Goal: Ask a question

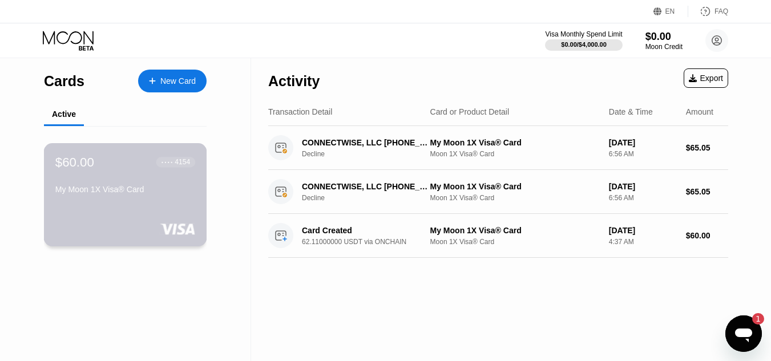
click at [179, 184] on div "$60.00 ● ● ● ● 4154 My Moon 1X Visa® Card" at bounding box center [125, 177] width 140 height 44
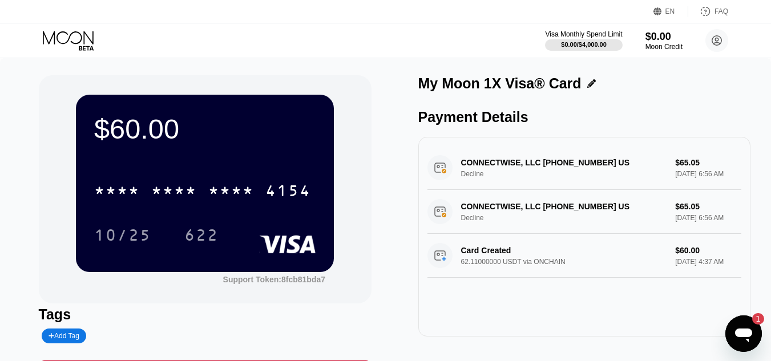
drag, startPoint x: 212, startPoint y: 177, endPoint x: 550, endPoint y: 95, distance: 347.9
click at [550, 95] on div "My Moon 1X Visa® Card" at bounding box center [584, 86] width 333 height 22
click at [716, 43] on icon at bounding box center [717, 41] width 6 height 6
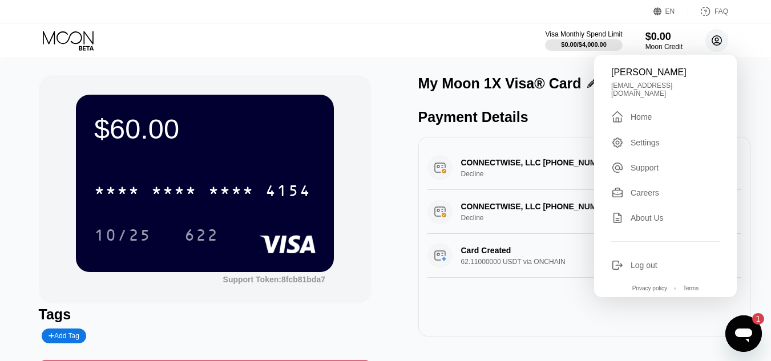
click at [716, 43] on icon at bounding box center [717, 41] width 6 height 6
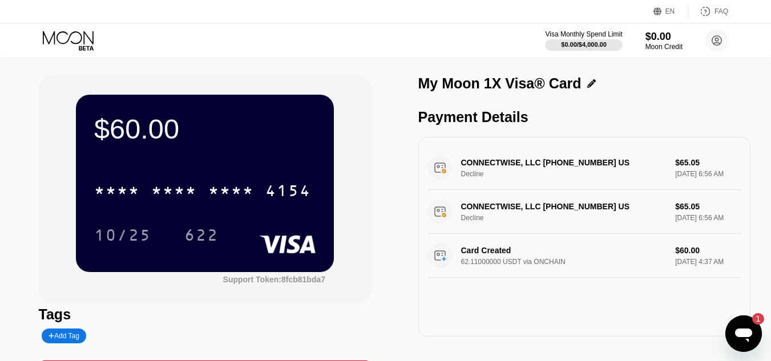
click at [748, 330] on icon "Open messaging window, 1 unread message" at bounding box center [743, 336] width 17 height 14
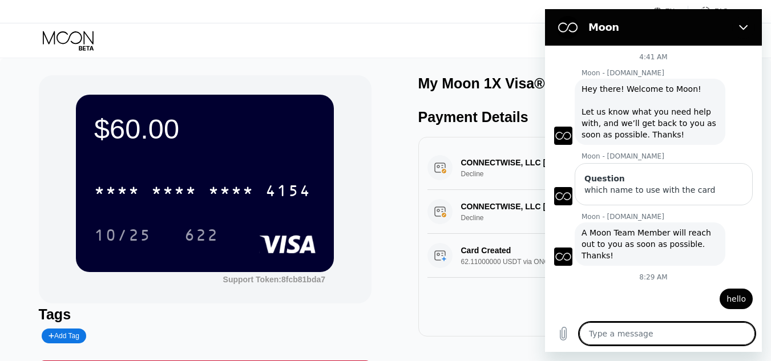
type textarea "x"
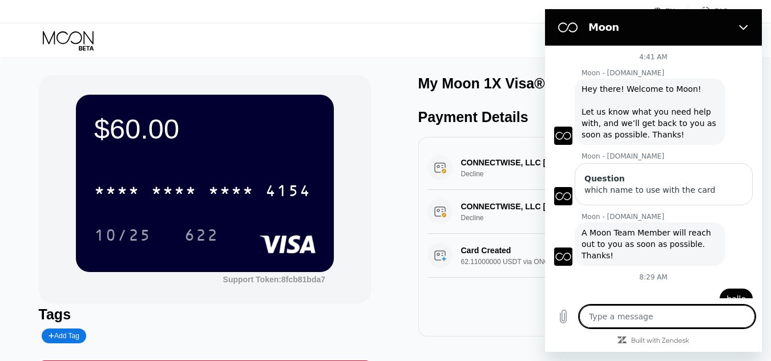
scroll to position [164, 0]
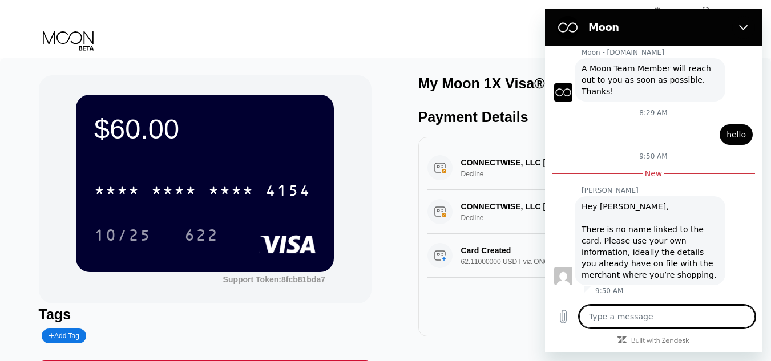
click at [691, 321] on textarea at bounding box center [667, 316] width 176 height 23
type textarea "h"
type textarea "x"
type textarea "he"
type textarea "x"
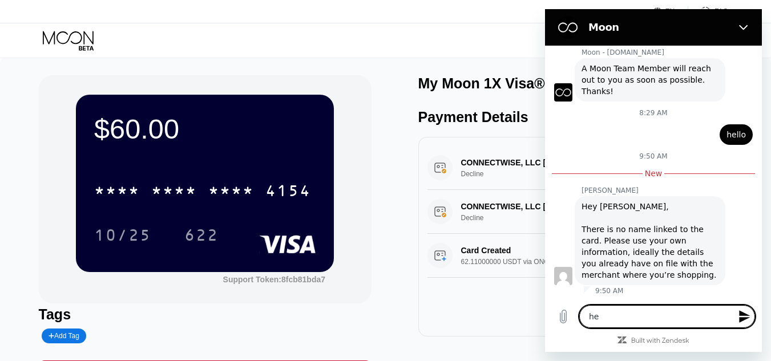
type textarea "h"
type textarea "x"
type textarea "e"
type textarea "x"
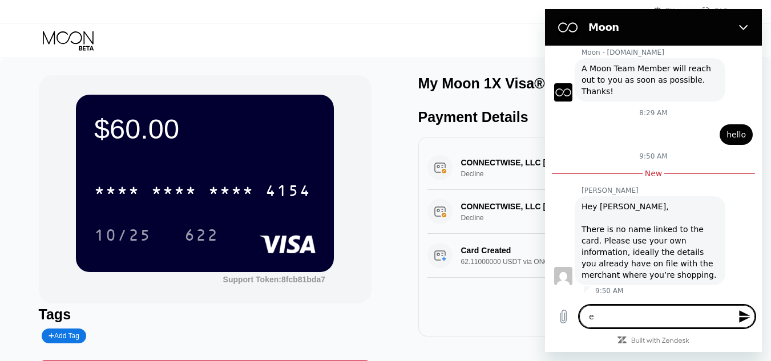
type textarea "x"
type textarea "j"
type textarea "x"
type textarea "je"
type textarea "x"
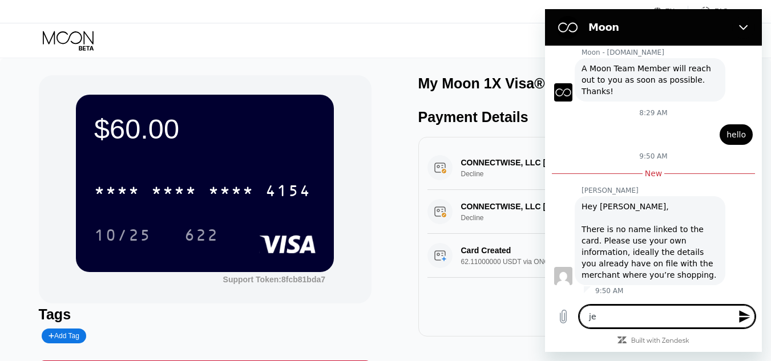
type textarea "jel"
type textarea "x"
type textarea "h"
type textarea "x"
type textarea "he"
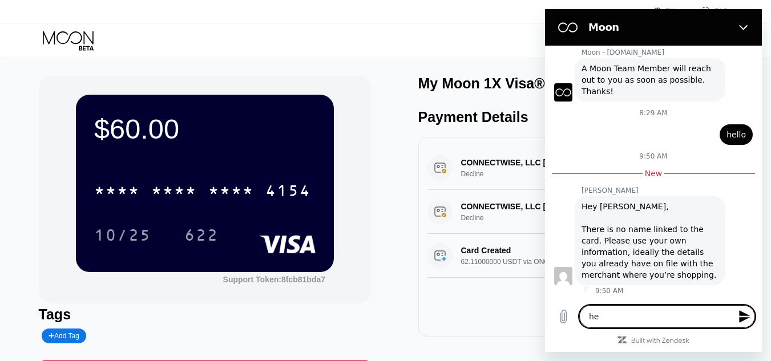
type textarea "x"
type textarea "hel"
type textarea "x"
type textarea "hell"
type textarea "x"
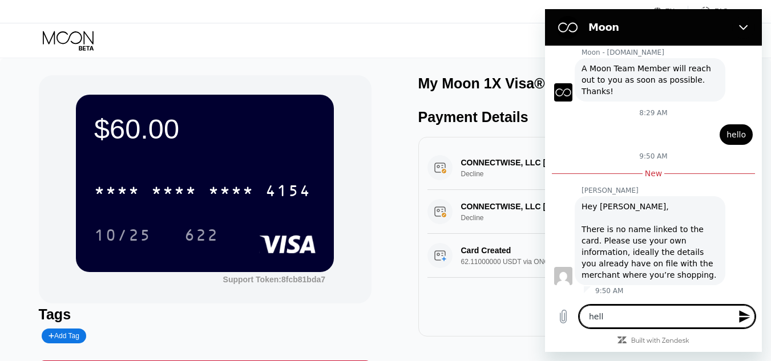
type textarea "hello"
type textarea "x"
type textarea "a"
type textarea "x"
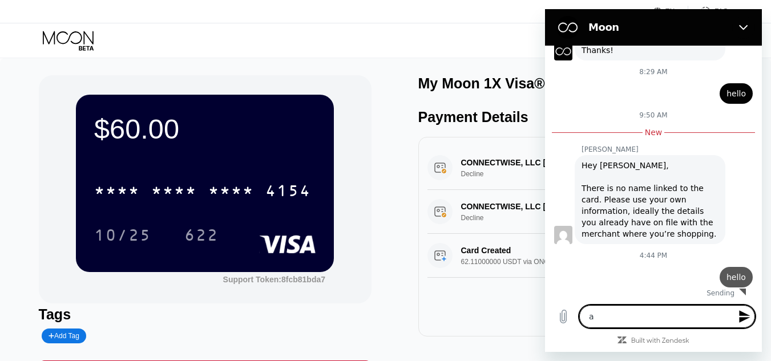
type textarea "ar"
type textarea "x"
type textarea "are"
type textarea "x"
type textarea "are yo"
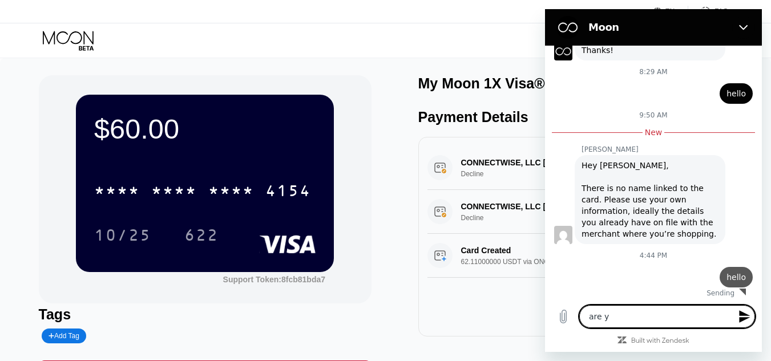
type textarea "x"
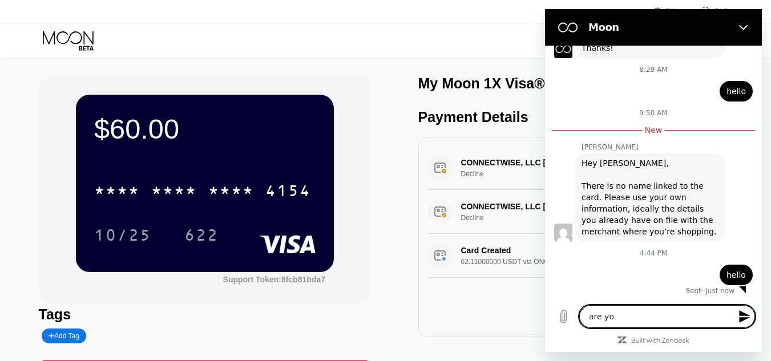
type textarea "are you"
type textarea "x"
type textarea "are you"
type textarea "x"
type textarea "are you t"
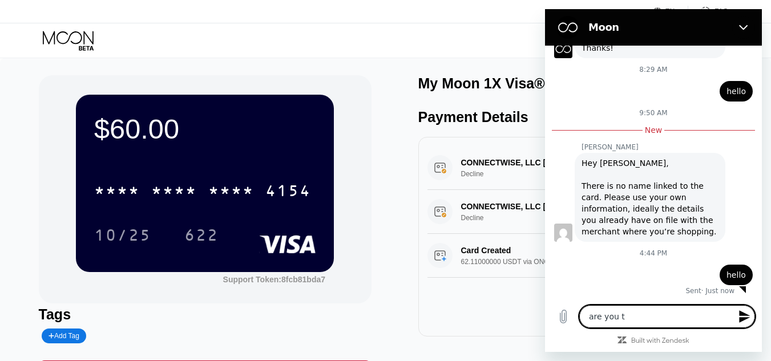
type textarea "x"
type textarea "are you th"
type textarea "x"
type textarea "are you the"
type textarea "x"
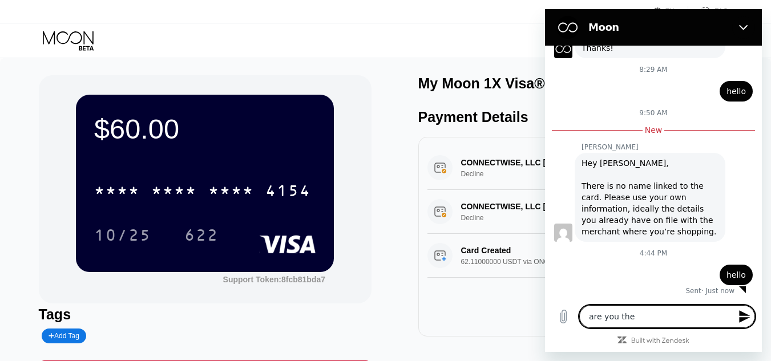
type textarea "are you ther"
type textarea "x"
type textarea "are you there"
type textarea "x"
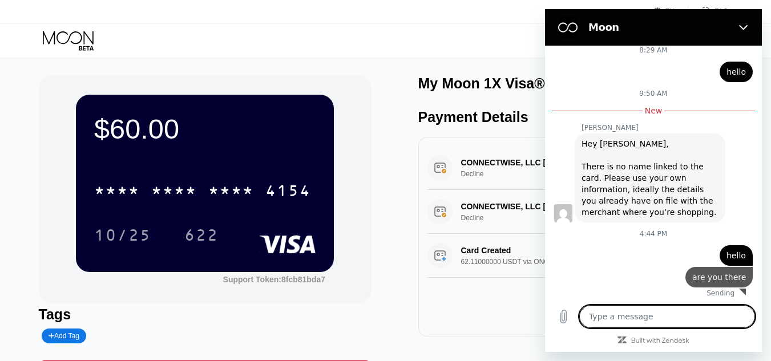
type textarea "x"
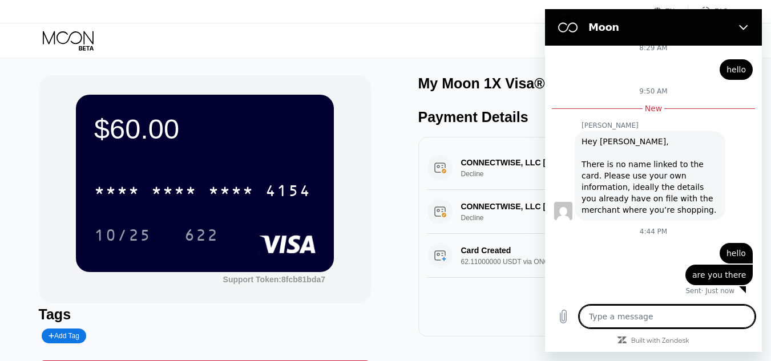
type textarea "i"
type textarea "x"
type textarea "i"
type textarea "x"
type textarea "i w"
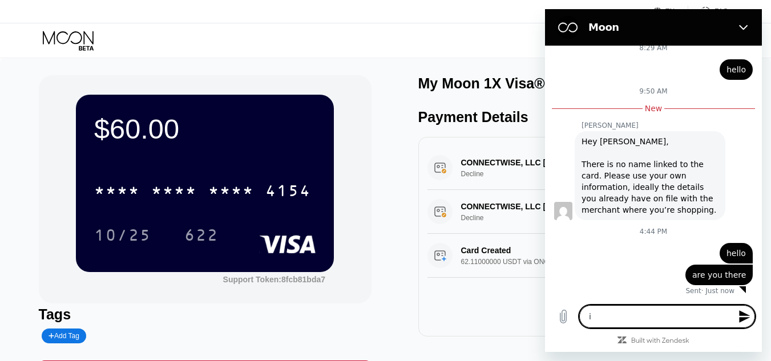
type textarea "x"
type textarea "i wa"
type textarea "x"
type textarea "i wan"
type textarea "x"
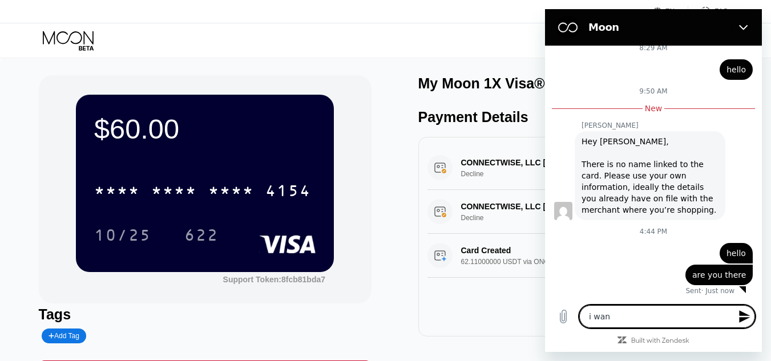
type textarea "i want"
type textarea "x"
type textarea "i wante"
type textarea "x"
type textarea "i wanted"
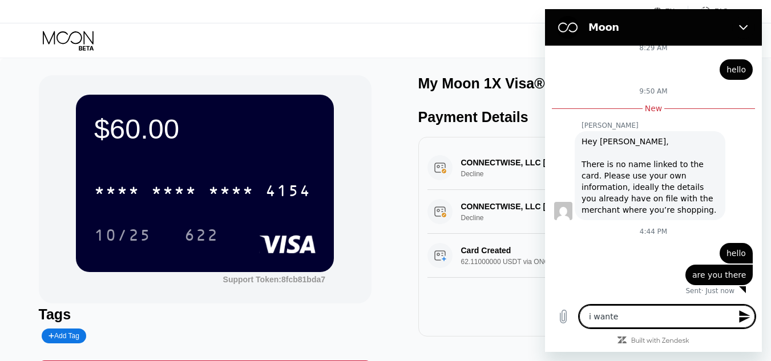
type textarea "x"
type textarea "i wanted"
type textarea "x"
type textarea "i wanted t"
type textarea "x"
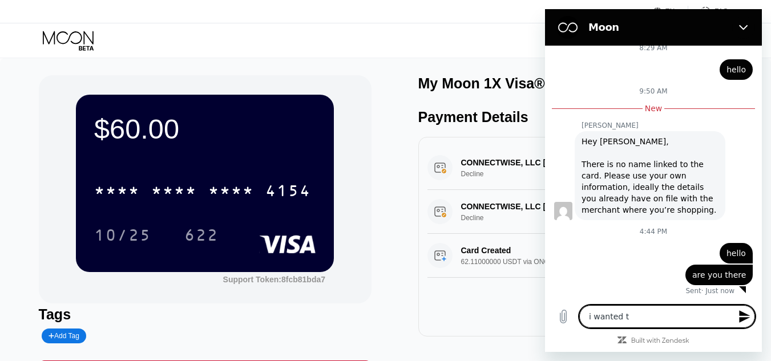
type textarea "i wanted to"
type textarea "x"
type textarea "i wanted to"
type textarea "x"
type textarea "i wanted to a"
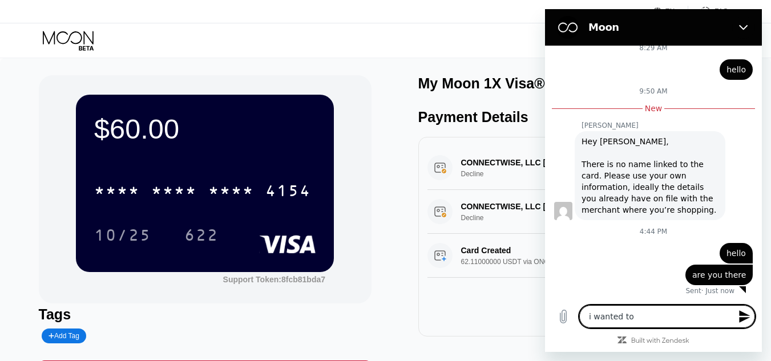
type textarea "x"
type textarea "i wanted to as"
type textarea "x"
type textarea "i wanted to ask"
type textarea "x"
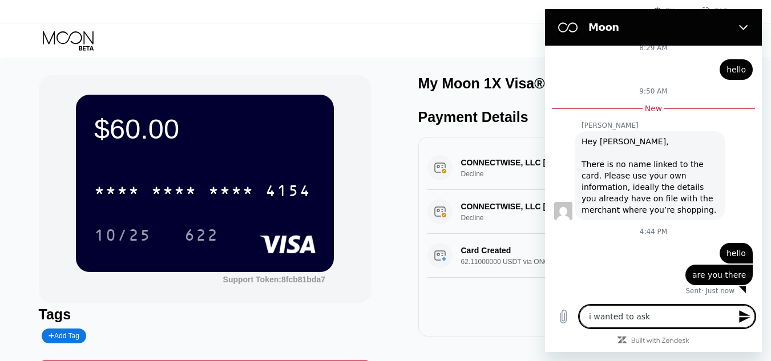
type textarea "i wanted to ask"
type textarea "x"
type textarea "i wanted to ask i"
type textarea "x"
type textarea "i wanted to ask if"
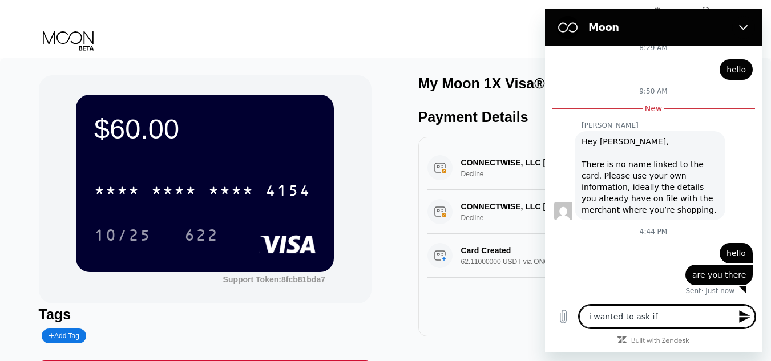
type textarea "x"
type textarea "i wanted to ask if"
type textarea "x"
type textarea "i wanted to ask if i"
type textarea "x"
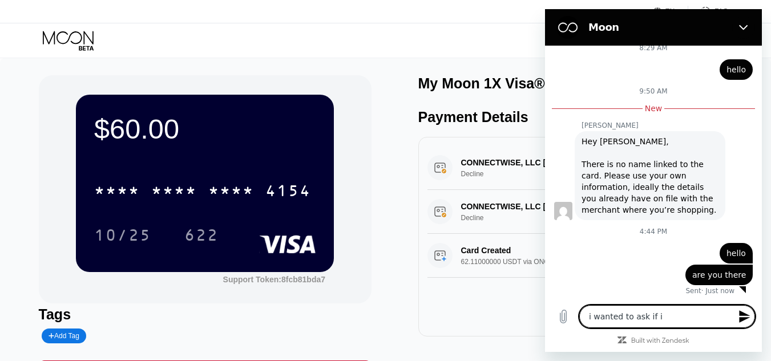
type textarea "i wanted to ask if i"
type textarea "x"
type textarea "i wanted to ask if i c"
type textarea "x"
type textarea "i wanted to ask if i ca"
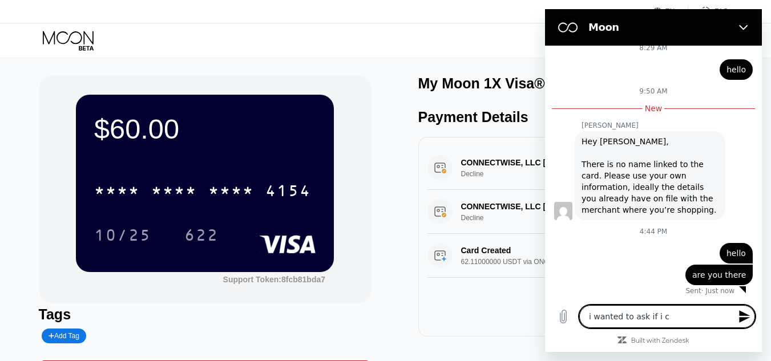
type textarea "x"
type textarea "i wanted to ask if i can"
type textarea "x"
type textarea "i wanted to ask if i can"
type textarea "x"
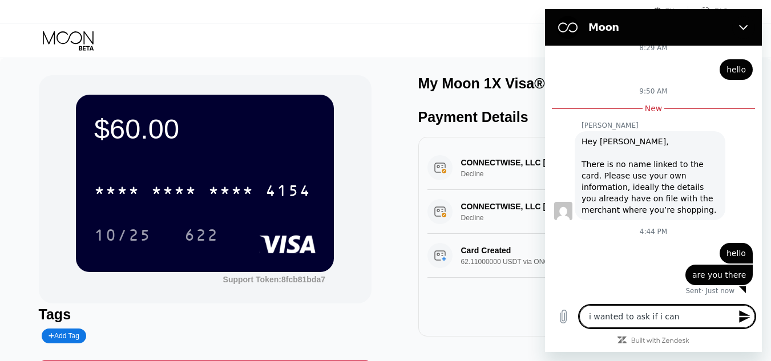
type textarea "i wanted to ask if i can a"
type textarea "x"
type textarea "i wanted to ask if i can ad"
type textarea "x"
type textarea "i wanted to ask if i can add"
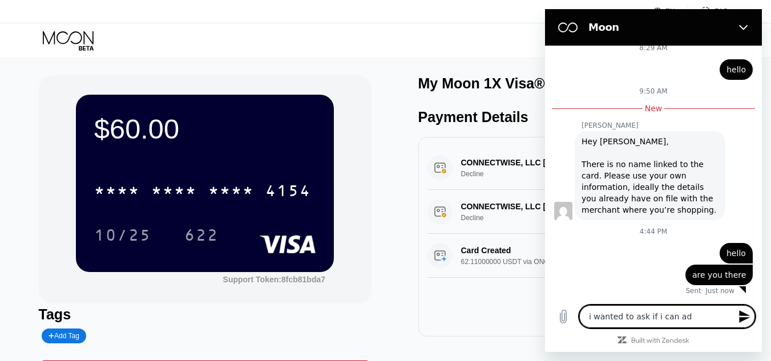
type textarea "x"
type textarea "i wanted to ask if i can add"
type textarea "x"
type textarea "i wanted to ask if i can add 4"
type textarea "x"
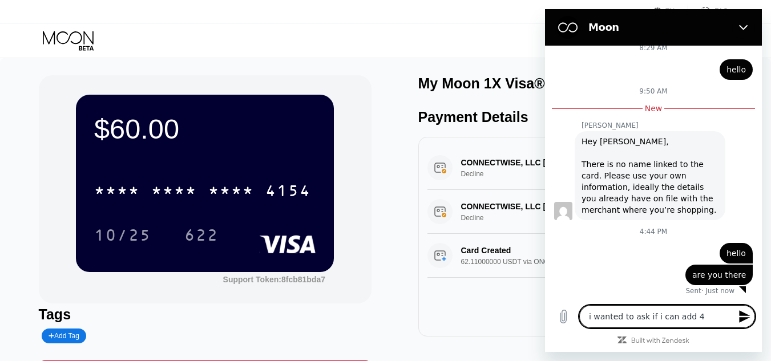
type textarea "i wanted to ask if i can add"
type textarea "x"
type textarea "i wanted to ask if i can add 5"
type textarea "x"
type textarea "i wanted to ask if i can add"
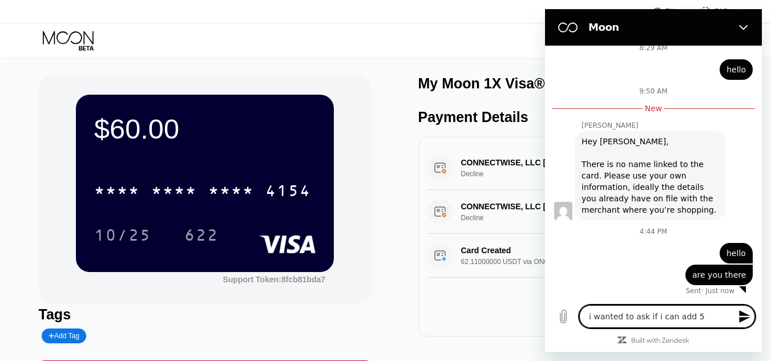
type textarea "x"
type textarea "i wanted to ask if i can add 6"
type textarea "x"
type textarea "i wanted to ask if i can add 6"
type textarea "x"
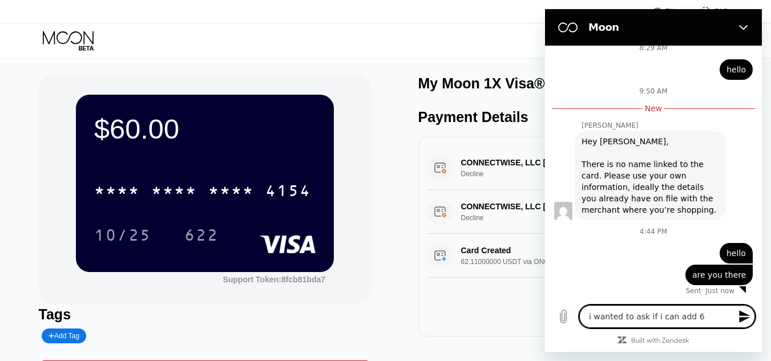
type textarea "i wanted to ask if i can add 6 d"
type textarea "x"
type textarea "i wanted to ask if i can add 6 do"
type textarea "x"
type textarea "i wanted to ask if i can add 6 dol"
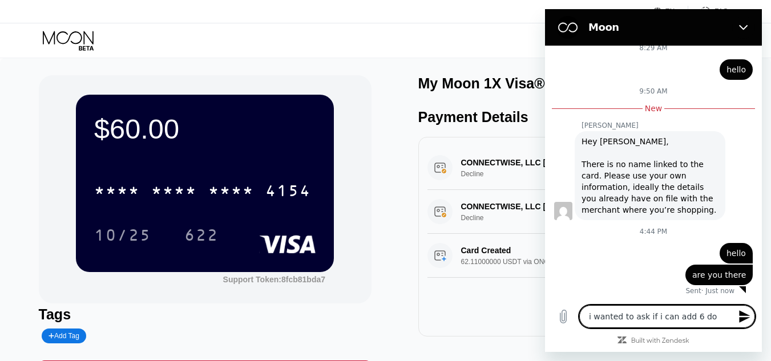
type textarea "x"
type textarea "i wanted to ask if i can add 6 doll"
type textarea "x"
type textarea "i wanted to ask if i can add 6 dolla"
type textarea "x"
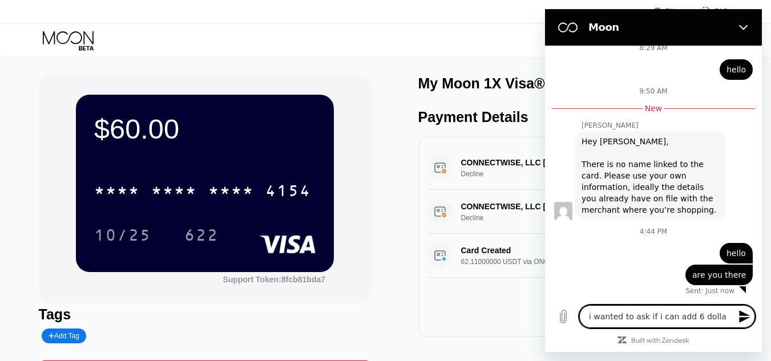
type textarea "i wanted to ask if i can add 6 dollar"
type textarea "x"
type textarea "i wanted to ask if i can add 6 dollar"
type textarea "x"
type textarea "i wanted to ask if i can add 6 dollar t"
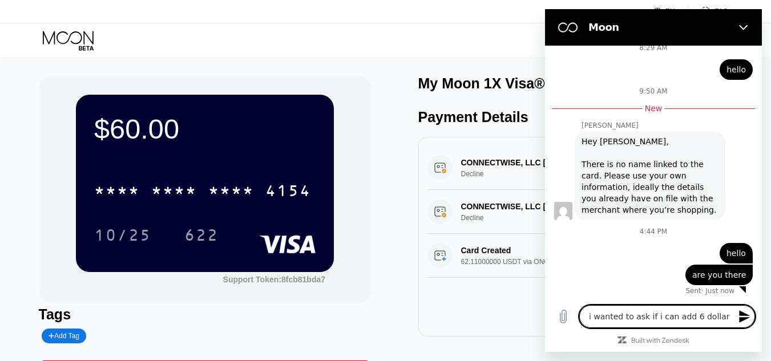
type textarea "x"
type textarea "i wanted to ask if i can add 6 dollar to"
type textarea "x"
type textarea "i wanted to ask if i can add 6 dollar to"
type textarea "x"
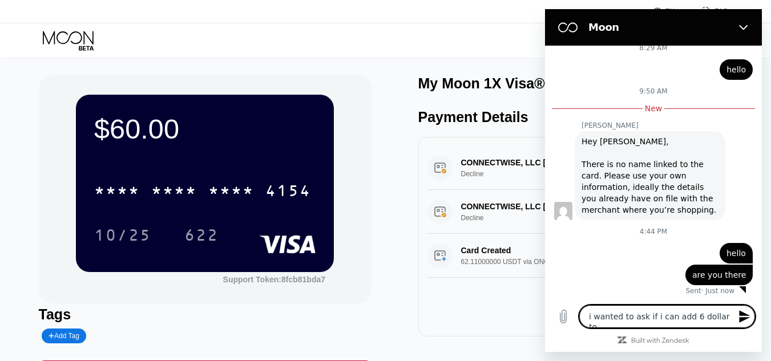
type textarea "i wanted to ask if i can add 6 dollar to m"
type textarea "x"
type textarea "i wanted to ask if i can add 6 dollar to my"
type textarea "x"
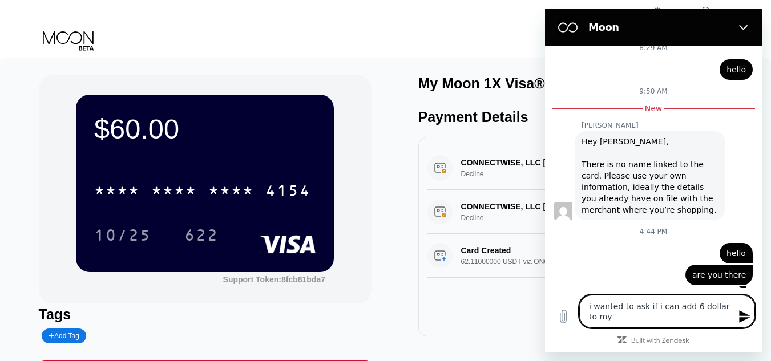
type textarea "i wanted to ask if i can add 6 dollar to my"
type textarea "x"
type textarea "i wanted to ask if i can add 6 dollar to my a"
type textarea "x"
type textarea "i wanted to ask if i can add 6 dollar to my ac"
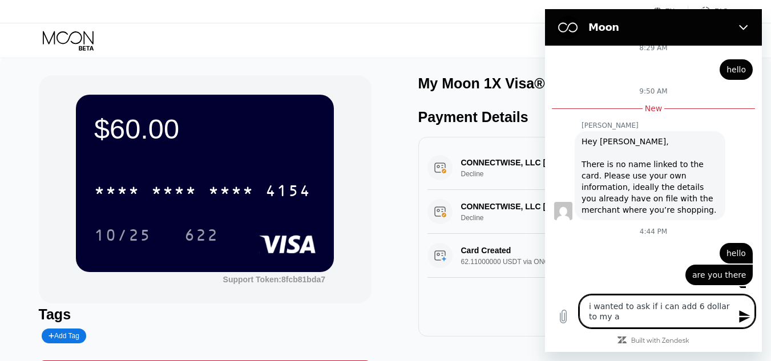
type textarea "x"
type textarea "i wanted to ask if i can add 6 dollar to my acc"
type textarea "x"
type textarea "i wanted to ask if i can add 6 dollar to my acco"
type textarea "x"
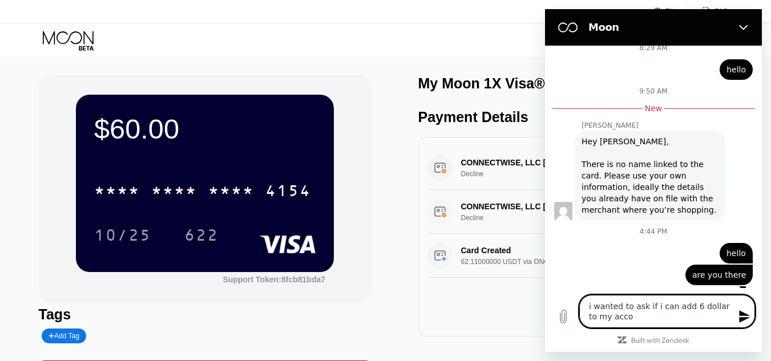
type textarea "i wanted to ask if i can add 6 dollar to my accou"
type textarea "x"
type textarea "i wanted to ask if i can add 6 dollar to my accoun"
type textarea "x"
type textarea "i wanted to ask if i can add 6 dollar to my account"
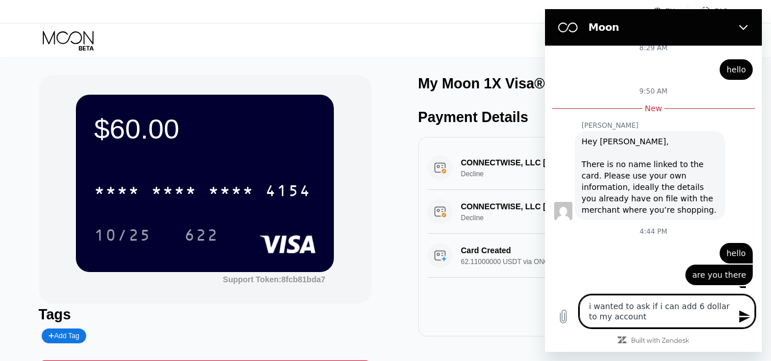
type textarea "x"
type textarea "i wanted to ask if i can add 6 dollar to my account"
type textarea "x"
type textarea "i wanted to ask if i can add 6 dollar to my account b"
type textarea "x"
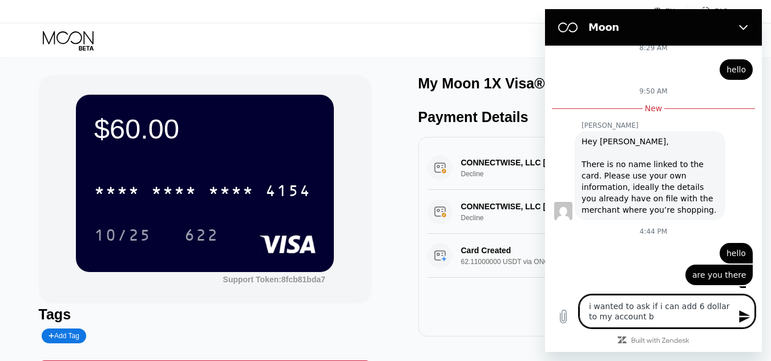
type textarea "i wanted to ask if i can add 6 dollar to my account bc"
type textarea "x"
type textarea "i wanted to ask if i can add 6 dollar to my account bc"
type textarea "x"
type textarea "i wanted to ask if i can add 6 dollar to my account bc"
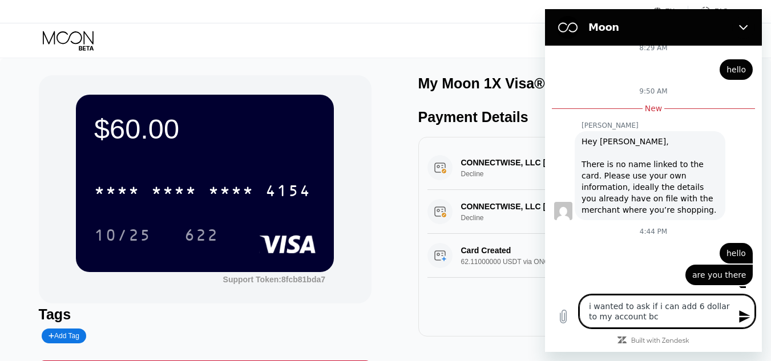
type textarea "x"
type textarea "i wanted to ask if i can add 6 dollar to my account bcs"
type textarea "x"
type textarea "i wanted to ask if i can add 6 dollar to my account bcs"
type textarea "x"
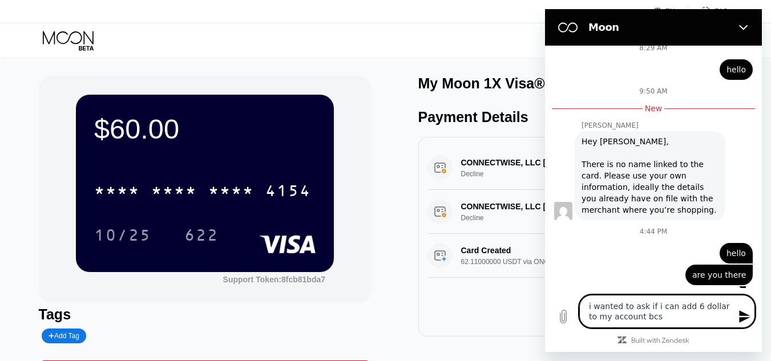
type textarea "i wanted to ask if i can add 6 dollar to my account bcs w"
type textarea "x"
type textarea "i wanted to ask if i can add 6 dollar to my account bcs wh"
type textarea "x"
type textarea "i wanted to ask if i can add 6 dollar to my account bcs wha"
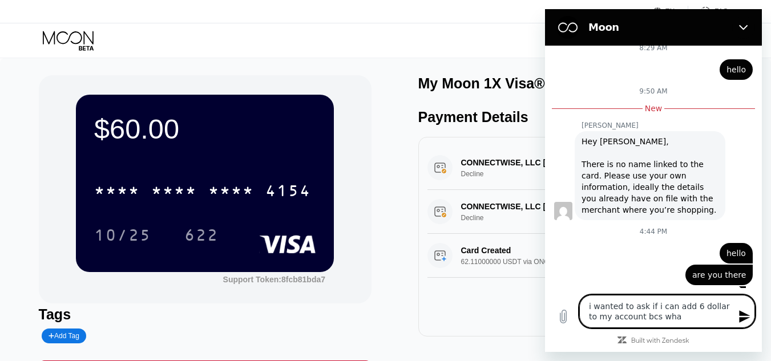
type textarea "x"
type textarea "i wanted to ask if i can add 6 dollar to my account bcs what"
type textarea "x"
type textarea "i wanted to ask if i can add 6 dollar to my account bcs what"
type textarea "x"
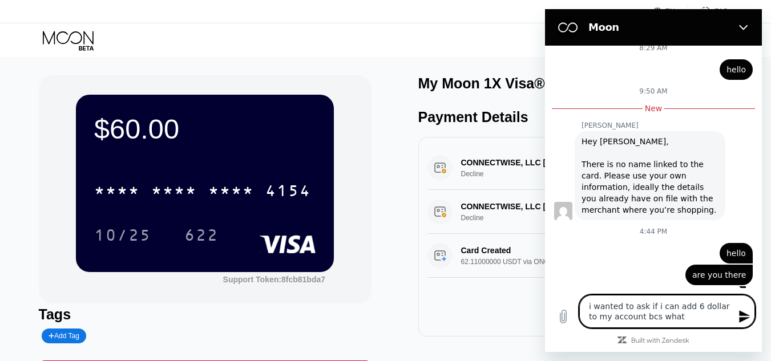
type textarea "i wanted to ask if i can add 6 dollar to my account bcs what i"
type textarea "x"
type textarea "i wanted to ask if i can add 6 dollar to my account bcs what i"
type textarea "x"
type textarea "i wanted to ask if i can add 6 dollar to my account bcs what i n"
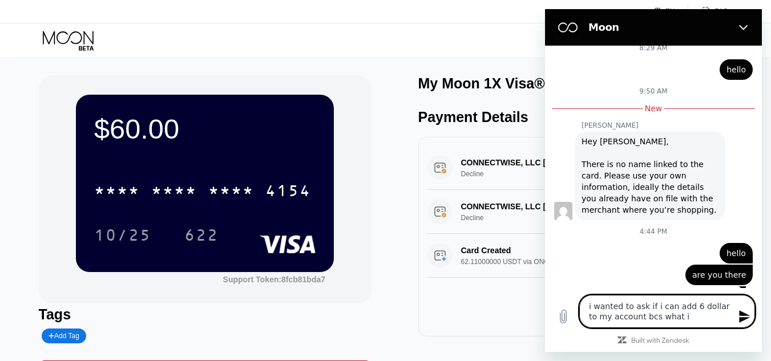
type textarea "x"
type textarea "i wanted to ask if i can add 6 dollar to my account bcs what i ne"
type textarea "x"
type textarea "i wanted to ask if i can add 6 dollar to my account bcs what i nee"
type textarea "x"
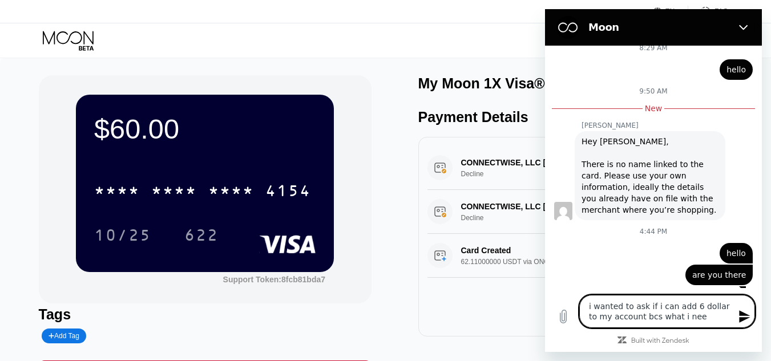
type textarea "i wanted to ask if i can add 6 dollar to my account bcs what i need"
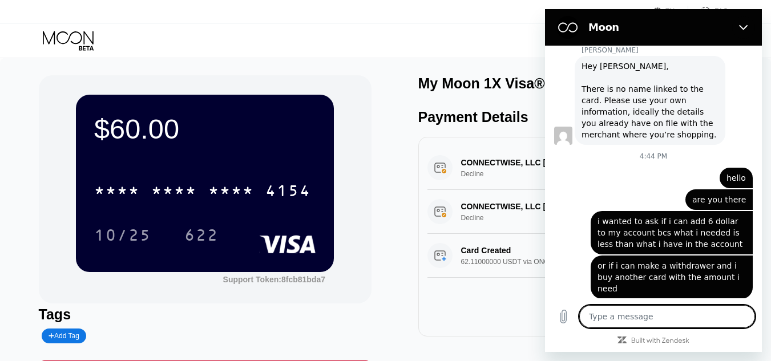
scroll to position [307, 0]
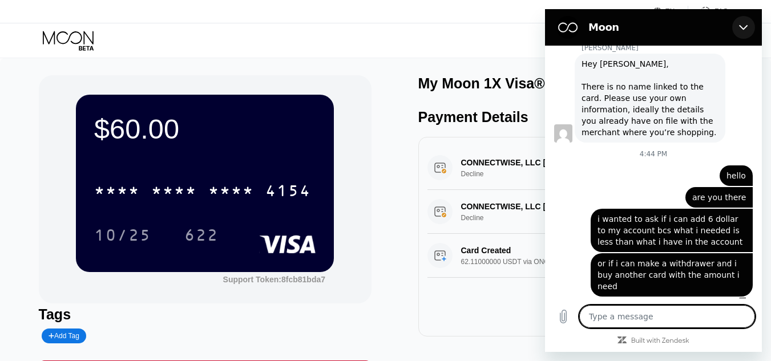
click at [747, 23] on icon "Close" at bounding box center [743, 27] width 9 height 9
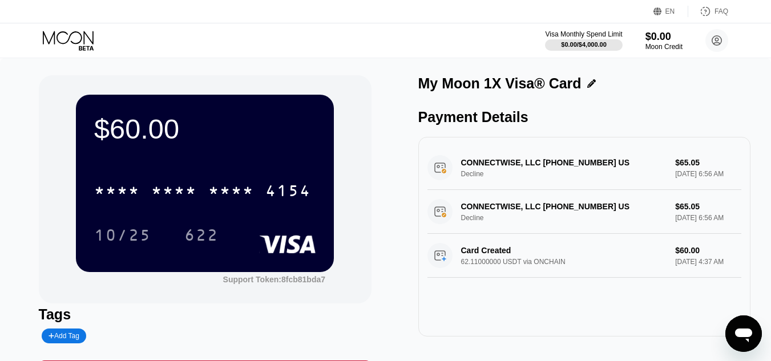
scroll to position [0, 0]
click at [745, 336] on icon "Open messaging window" at bounding box center [743, 336] width 17 height 14
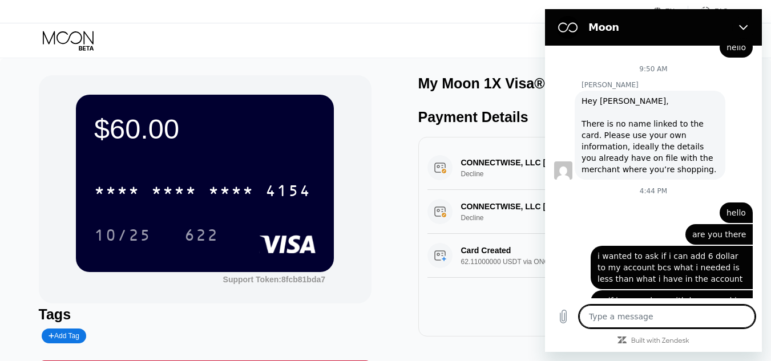
scroll to position [289, 0]
